Goal: Transaction & Acquisition: Purchase product/service

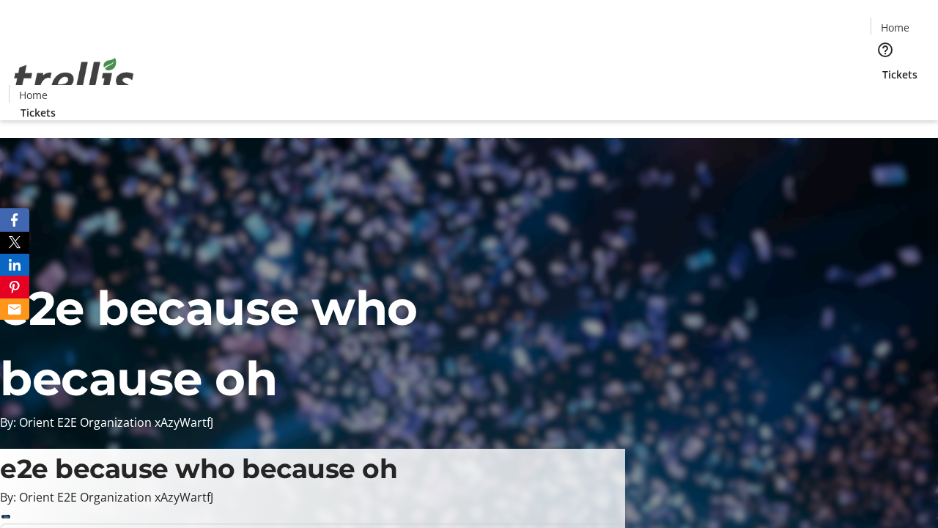
click at [883, 67] on span "Tickets" at bounding box center [900, 74] width 35 height 15
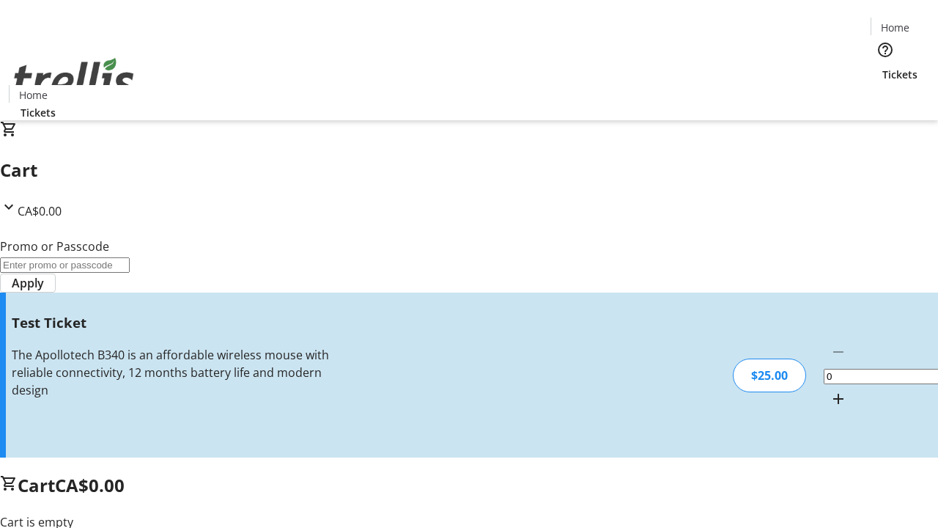
click at [830, 390] on mat-icon "Increment by one" at bounding box center [839, 399] width 18 height 18
type input "1"
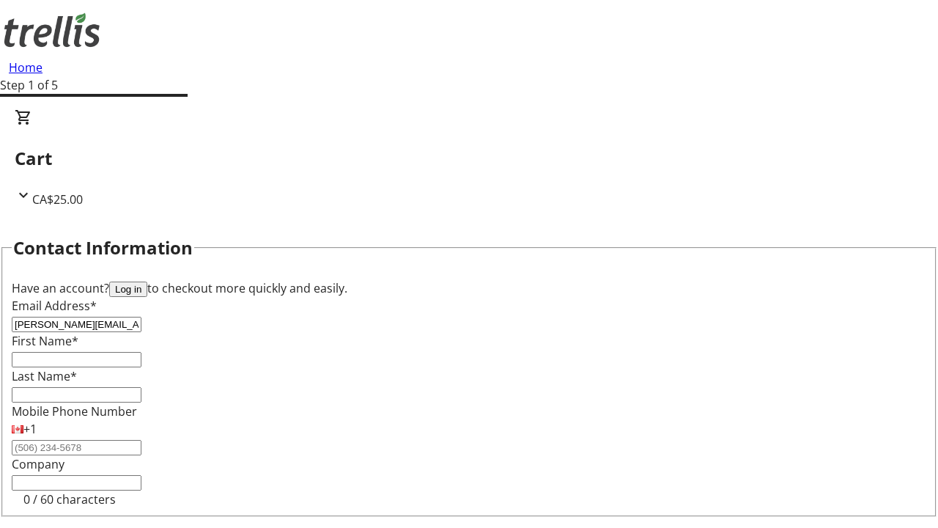
type input "[PERSON_NAME][EMAIL_ADDRESS][DOMAIN_NAME]"
type input "[PERSON_NAME]"
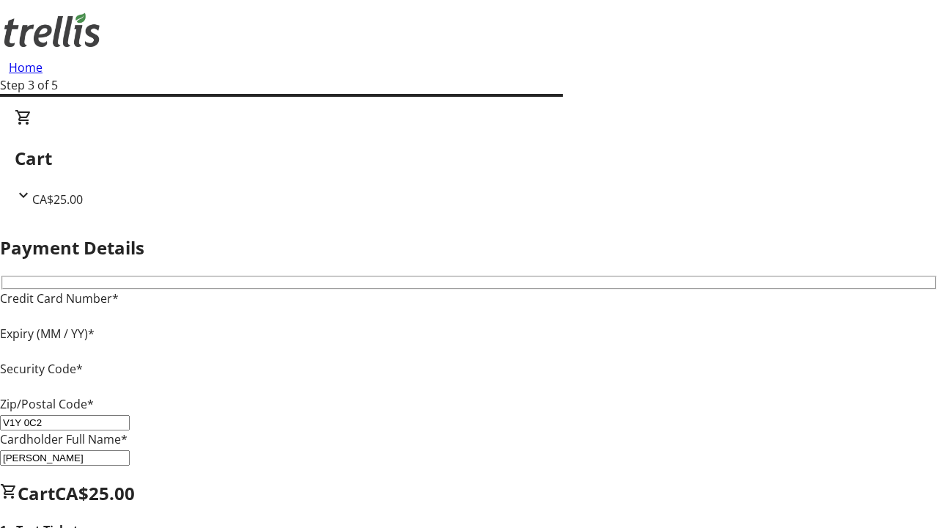
type input "V1Y 0C2"
